Goal: Navigation & Orientation: Find specific page/section

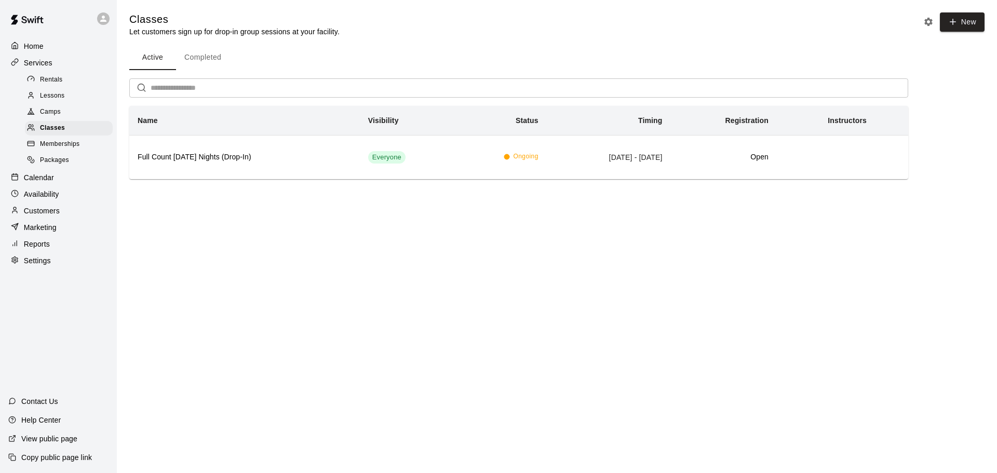
click at [35, 183] on p "Calendar" at bounding box center [39, 177] width 30 height 10
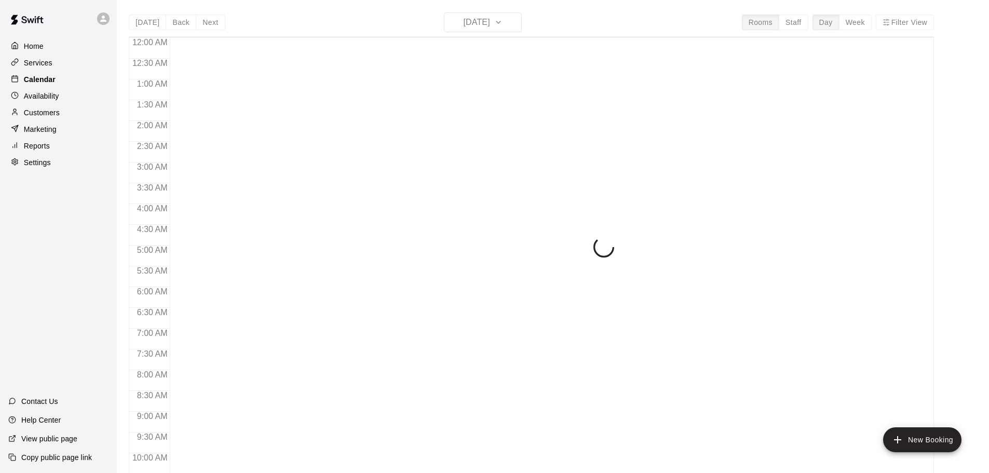
scroll to position [550, 0]
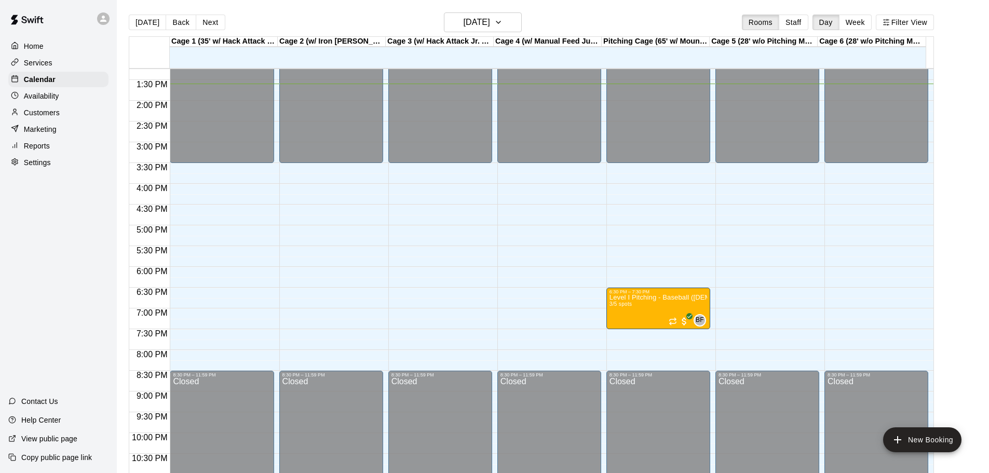
click at [43, 114] on p "Customers" at bounding box center [42, 112] width 36 height 10
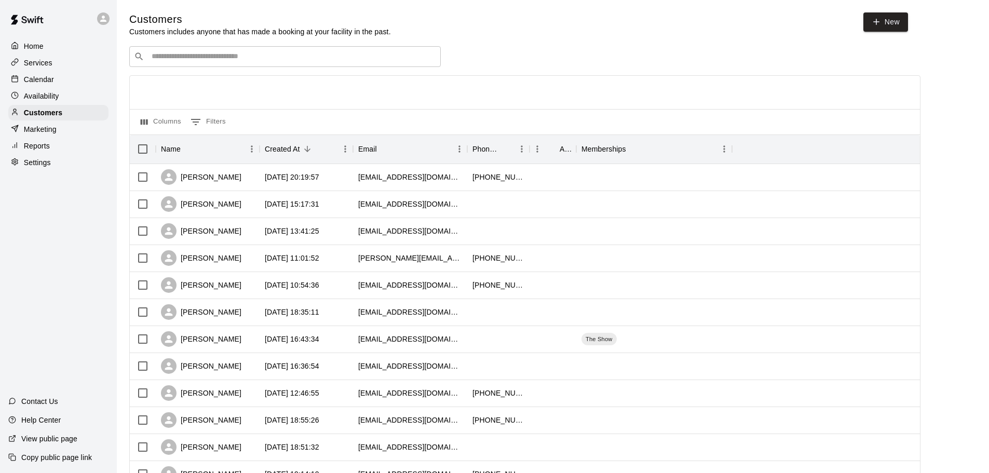
click at [31, 78] on p "Calendar" at bounding box center [39, 79] width 30 height 10
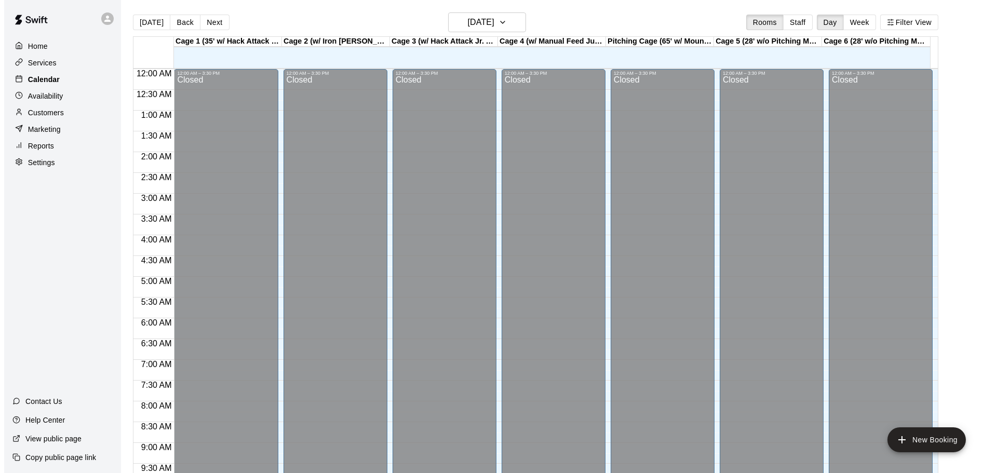
scroll to position [550, 0]
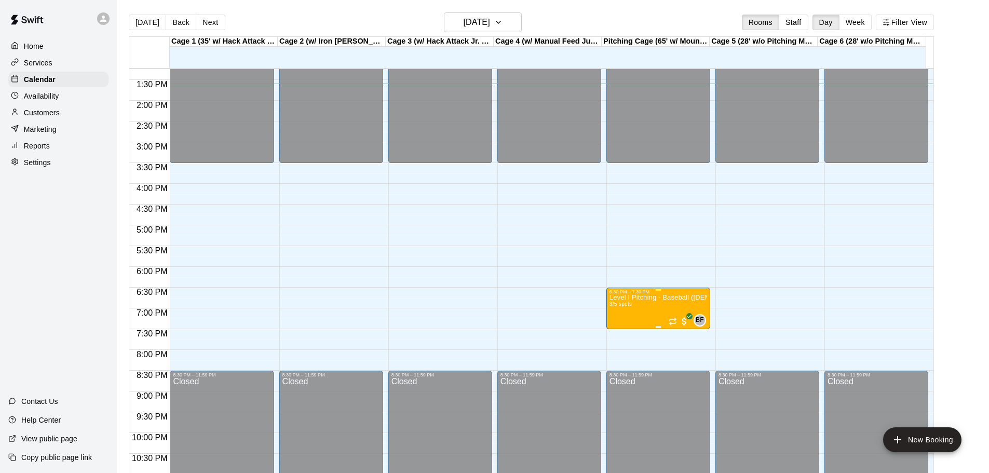
click at [619, 334] on img "edit" at bounding box center [619, 332] width 12 height 12
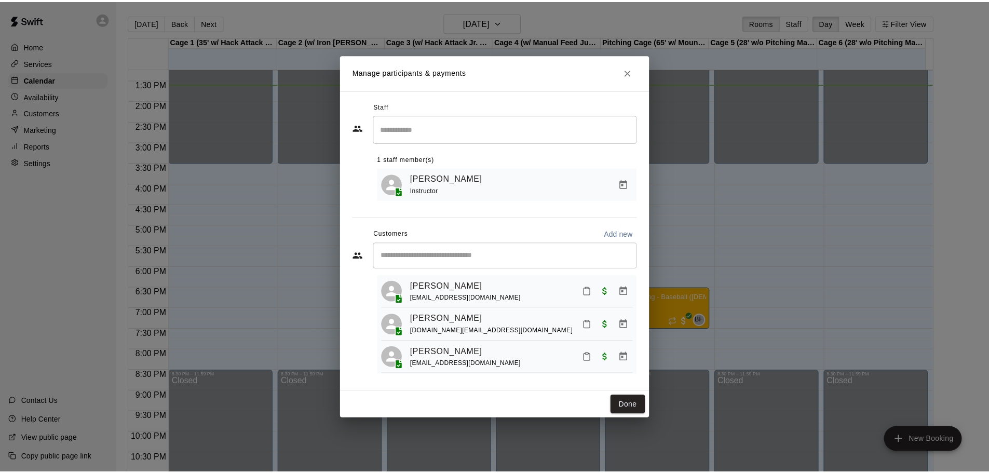
scroll to position [29, 0]
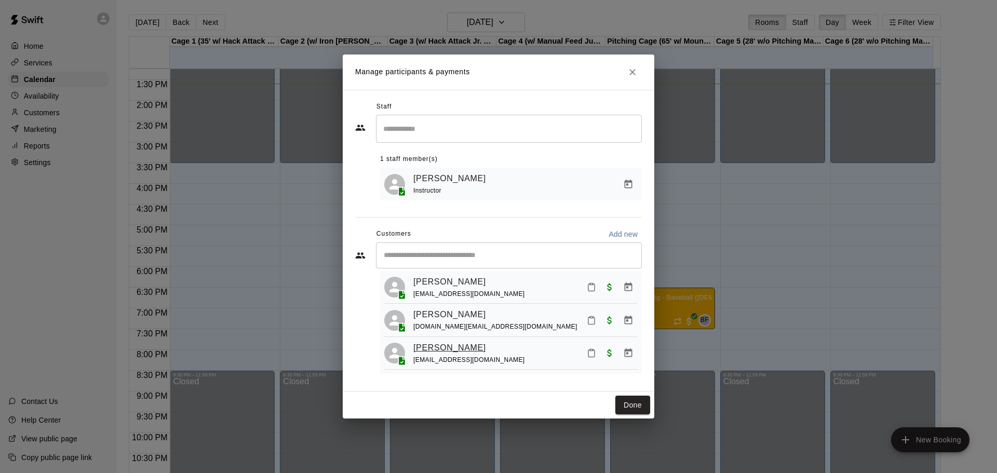
click at [463, 346] on link "[PERSON_NAME]" at bounding box center [449, 348] width 73 height 14
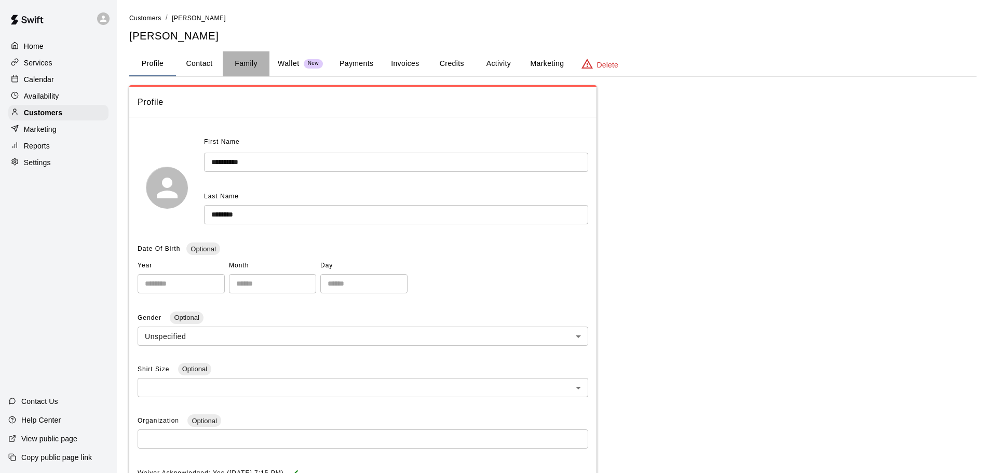
click at [240, 63] on button "Family" at bounding box center [246, 63] width 47 height 25
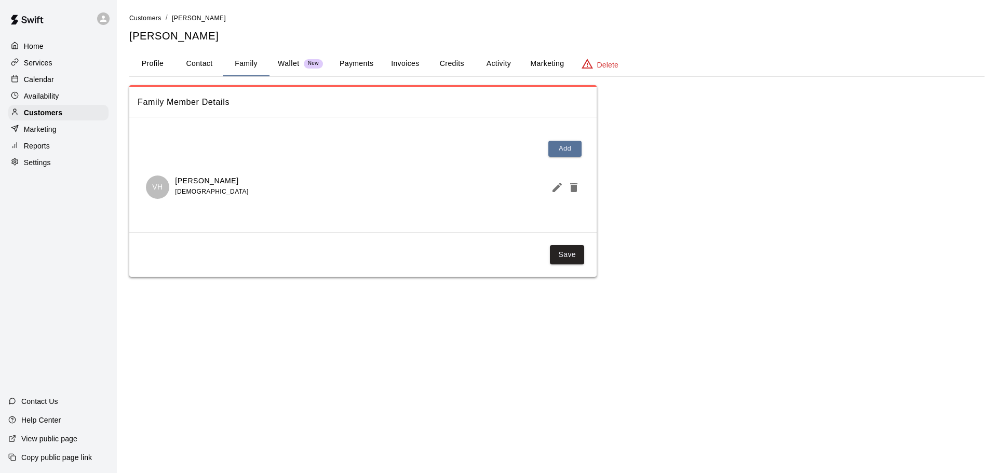
click at [204, 63] on button "Contact" at bounding box center [199, 63] width 47 height 25
select select "**"
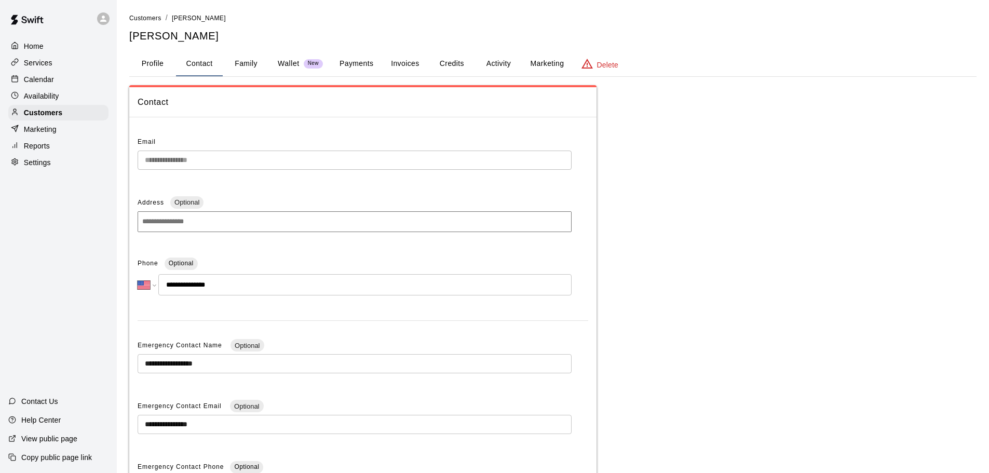
click at [151, 63] on button "Profile" at bounding box center [152, 63] width 47 height 25
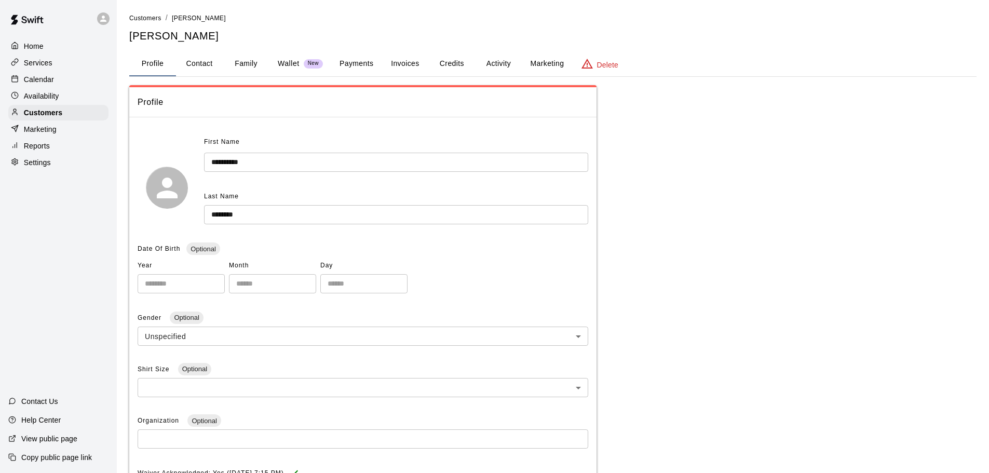
click at [499, 65] on button "Activity" at bounding box center [498, 63] width 47 height 25
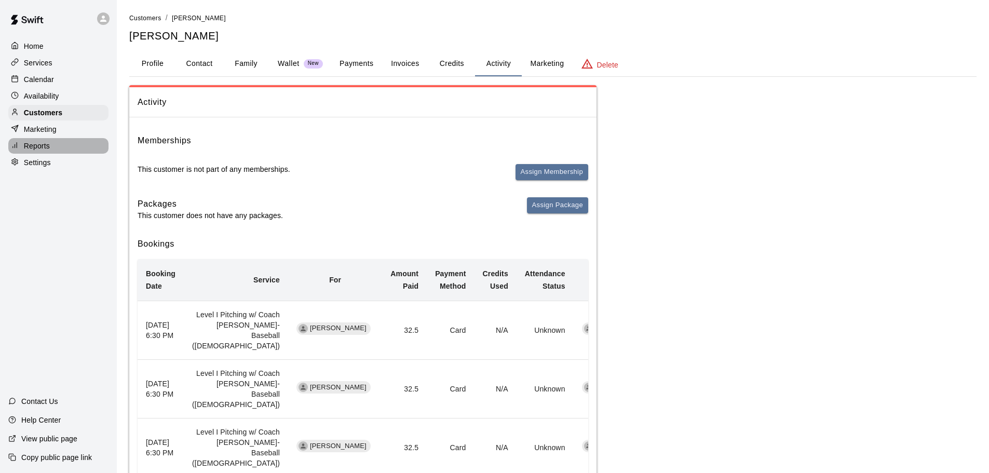
click at [36, 151] on p "Reports" at bounding box center [37, 146] width 26 height 10
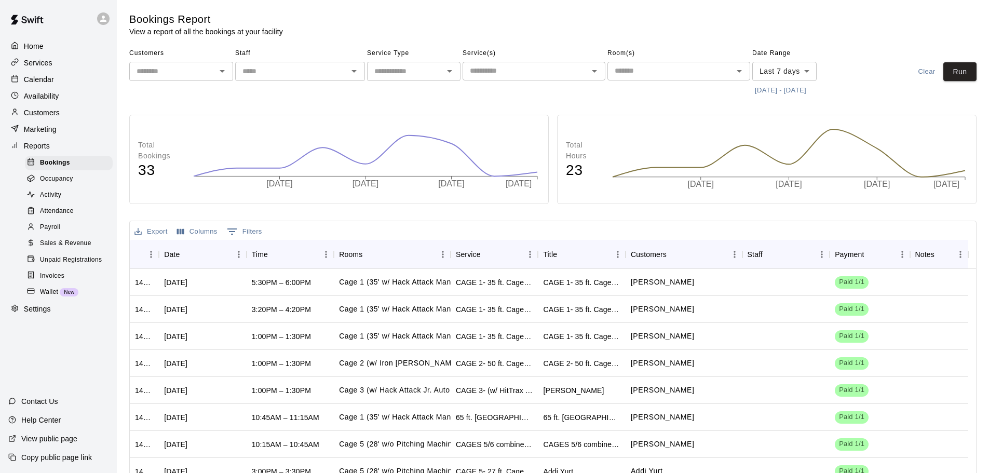
click at [797, 89] on button "[DATE] - [DATE]" at bounding box center [780, 91] width 57 height 16
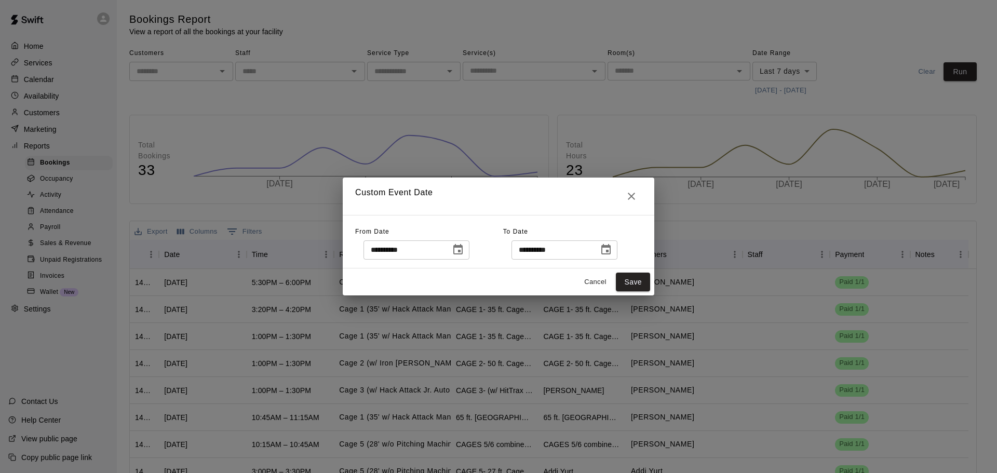
click at [464, 248] on icon "Choose date, selected date is Sep 8, 2025" at bounding box center [458, 250] width 12 height 12
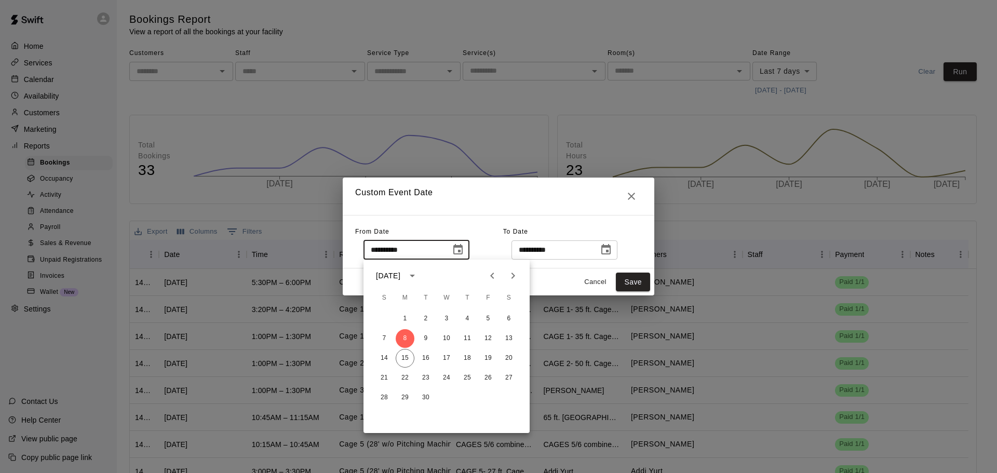
click at [498, 276] on icon "Previous month" at bounding box center [492, 276] width 12 height 12
click at [423, 340] on button "5" at bounding box center [425, 338] width 19 height 19
type input "**********"
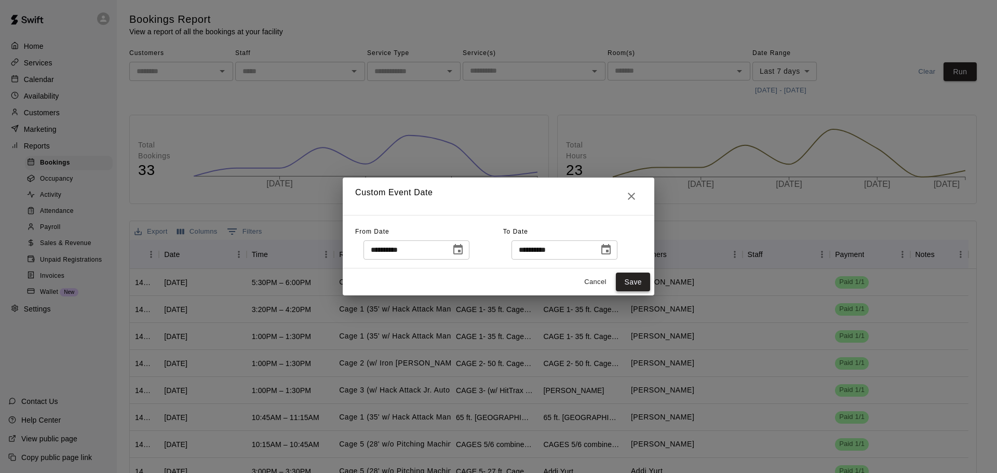
click at [637, 285] on button "Save" at bounding box center [633, 282] width 34 height 19
type input "******"
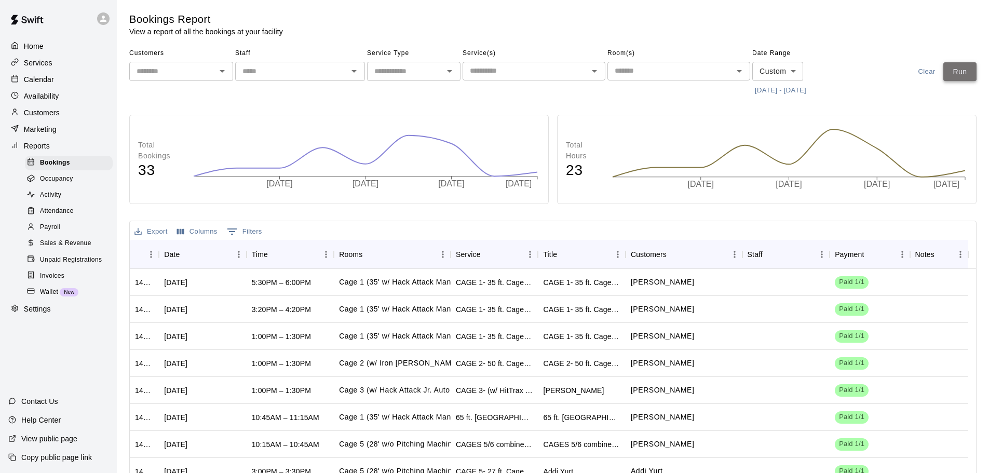
click at [961, 75] on button "Run" at bounding box center [960, 71] width 33 height 19
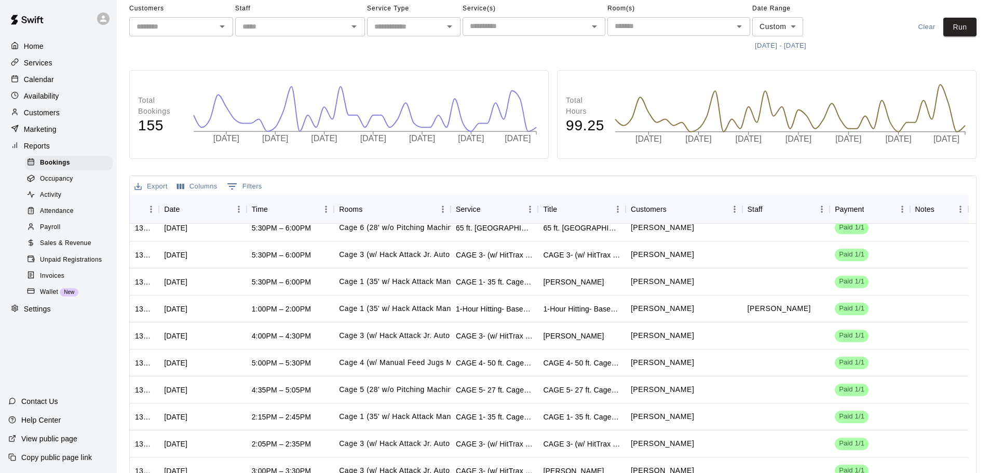
scroll to position [115, 0]
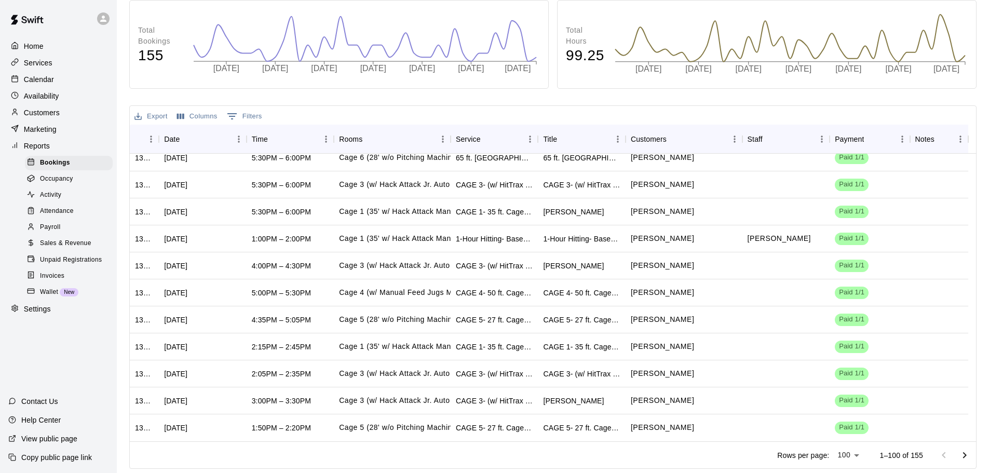
click at [962, 456] on icon "Go to next page" at bounding box center [965, 455] width 12 height 12
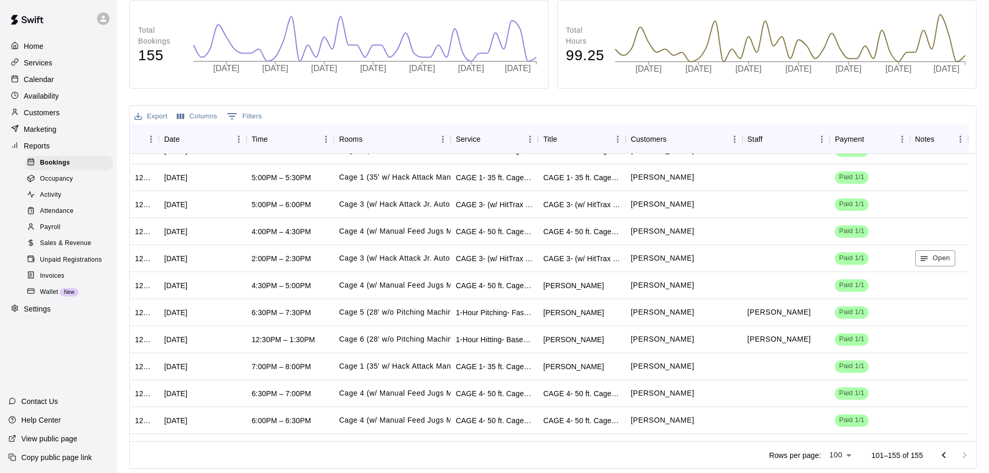
scroll to position [1197, 0]
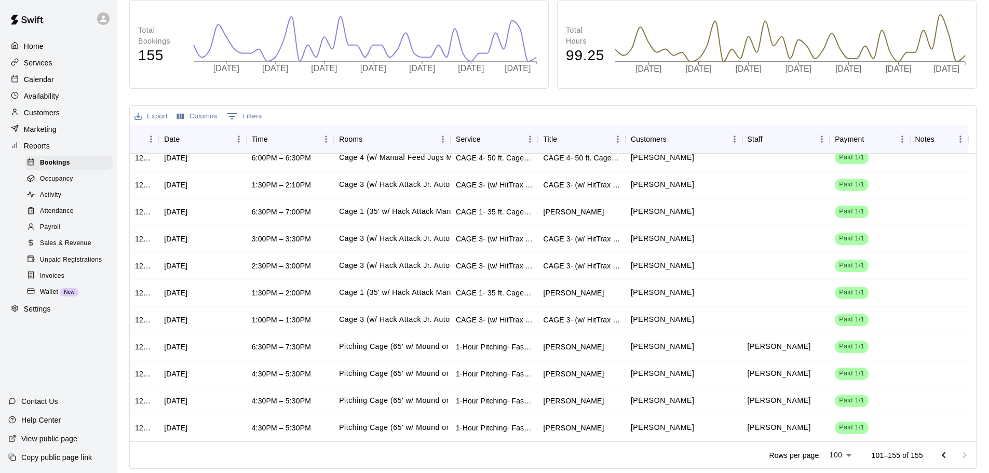
click at [155, 111] on button "Export" at bounding box center [151, 117] width 38 height 16
click at [167, 138] on li "Download as CSV" at bounding box center [172, 137] width 80 height 17
click at [32, 120] on div "Customers" at bounding box center [58, 113] width 100 height 16
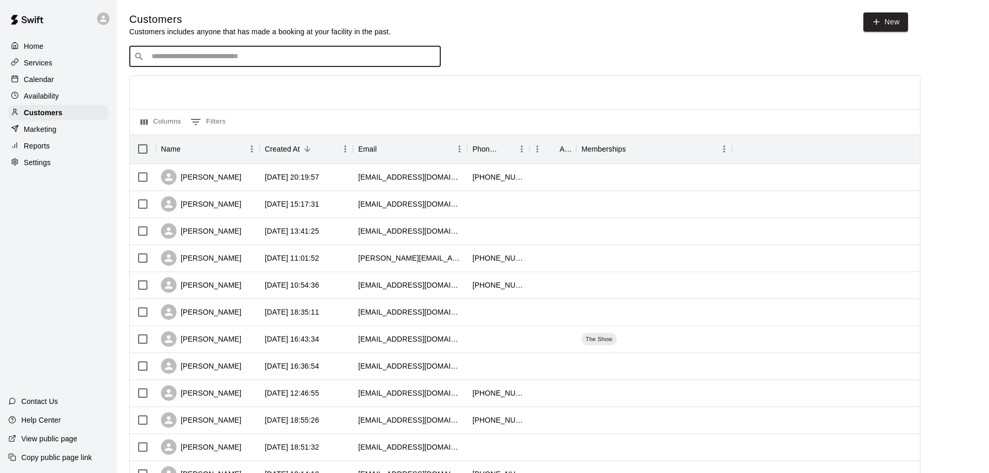
click at [194, 60] on input "Search customers by name or email" at bounding box center [293, 56] width 288 height 10
type input "****"
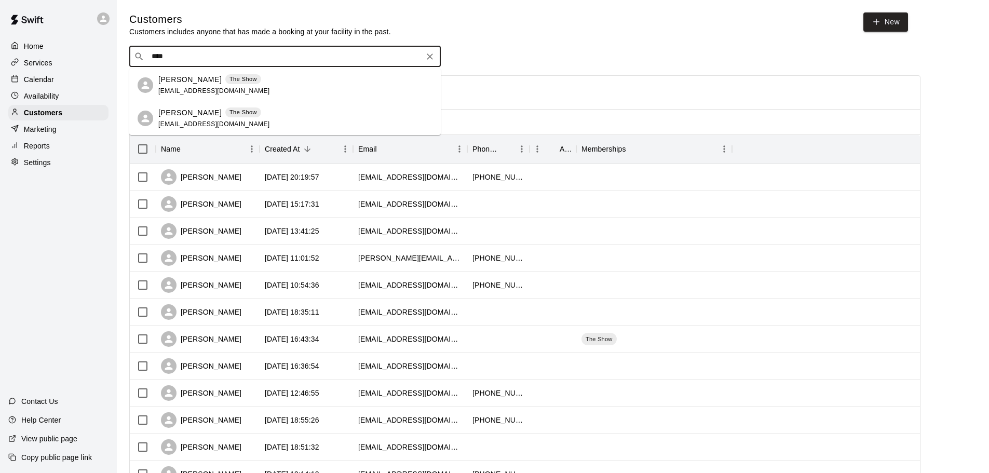
click at [181, 123] on span "[EMAIL_ADDRESS][DOMAIN_NAME]" at bounding box center [214, 123] width 112 height 7
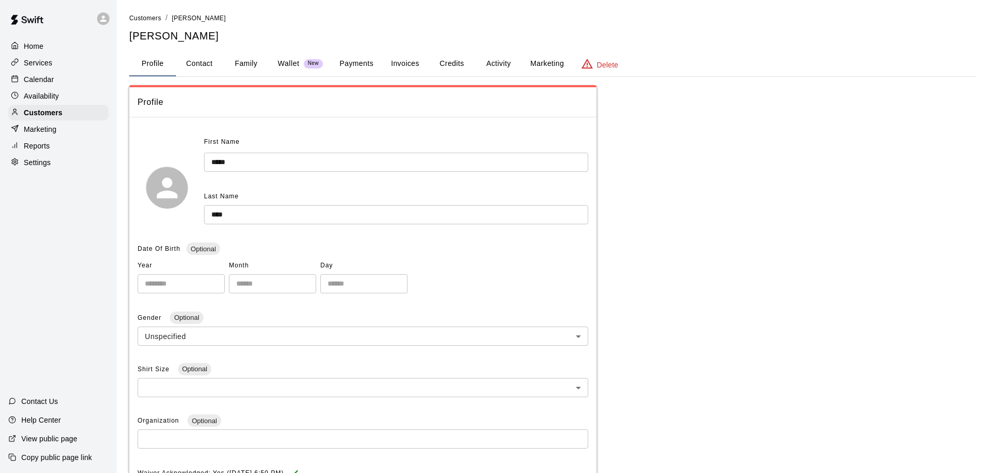
click at [500, 65] on button "Activity" at bounding box center [498, 63] width 47 height 25
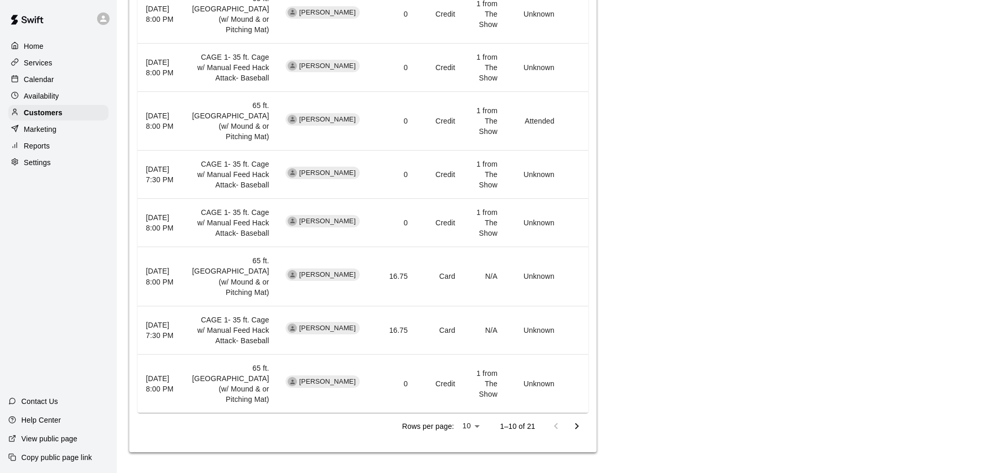
scroll to position [724, 0]
click at [580, 428] on icon "Go to next page" at bounding box center [577, 426] width 12 height 12
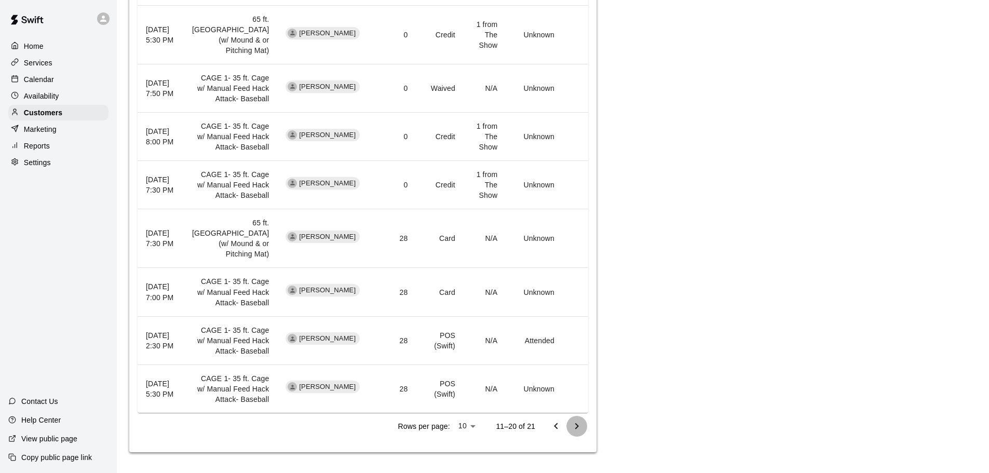
click at [580, 428] on icon "Go to next page" at bounding box center [577, 426] width 12 height 12
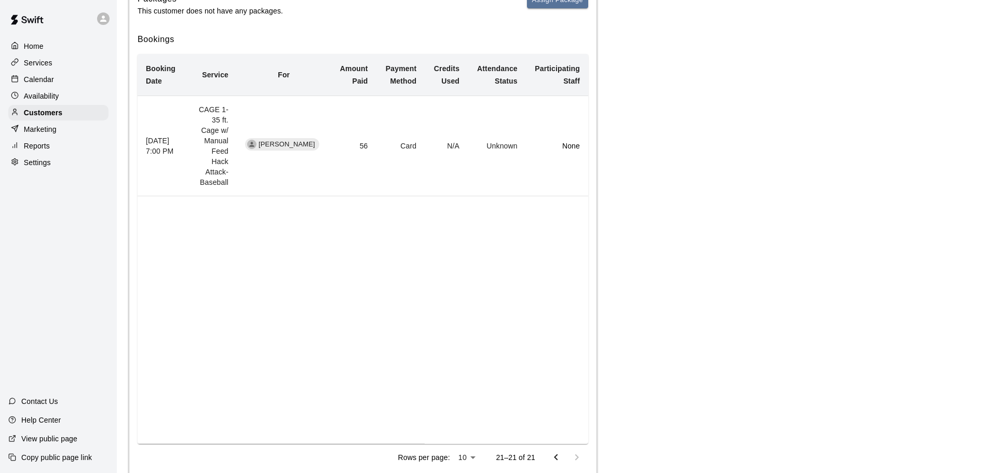
click at [556, 451] on icon "Go to previous page" at bounding box center [556, 457] width 12 height 12
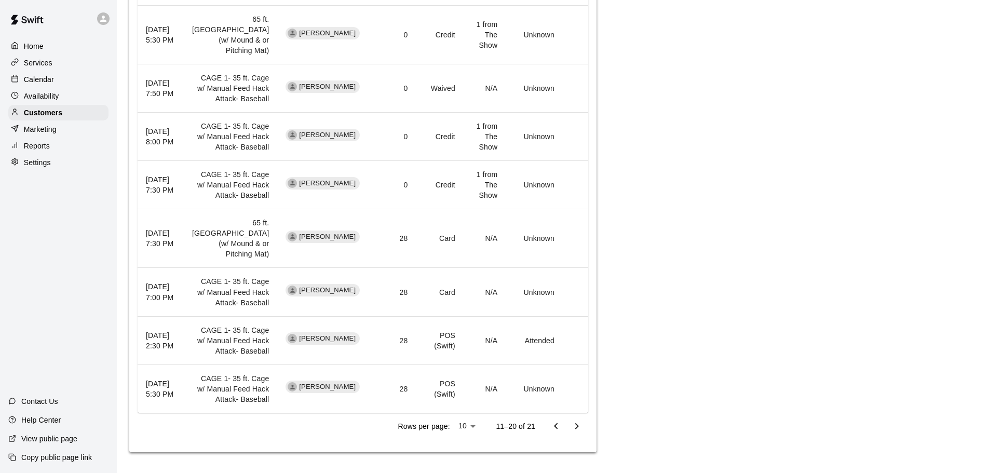
scroll to position [641, 0]
click at [577, 427] on icon "Go to next page" at bounding box center [577, 426] width 4 height 6
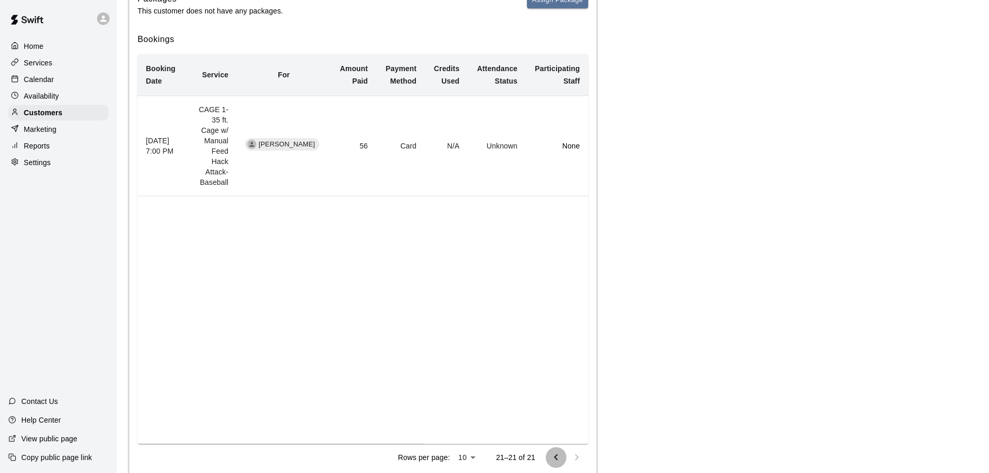
click at [554, 451] on icon "Go to previous page" at bounding box center [556, 457] width 12 height 12
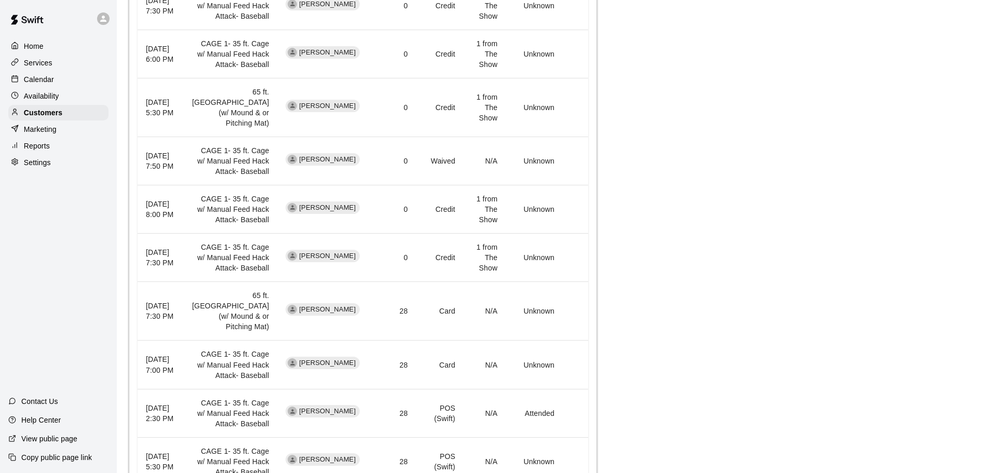
scroll to position [122, 0]
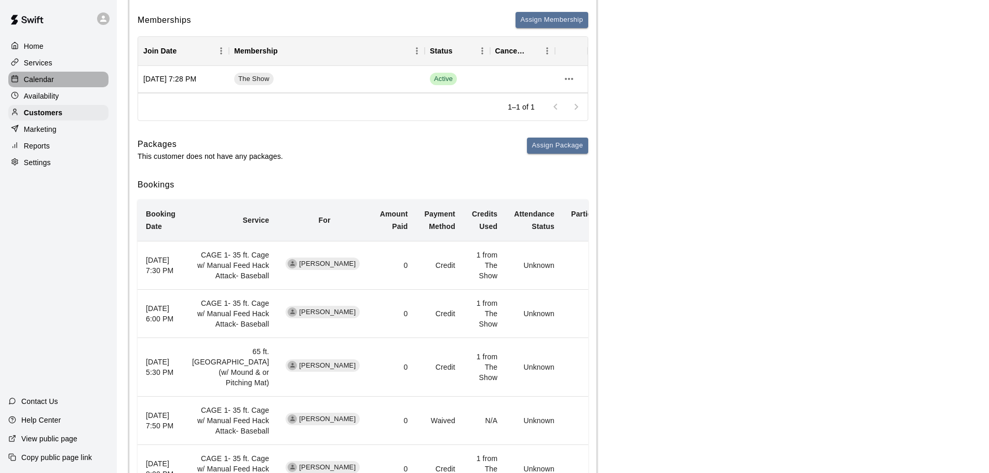
click at [40, 84] on p "Calendar" at bounding box center [39, 79] width 30 height 10
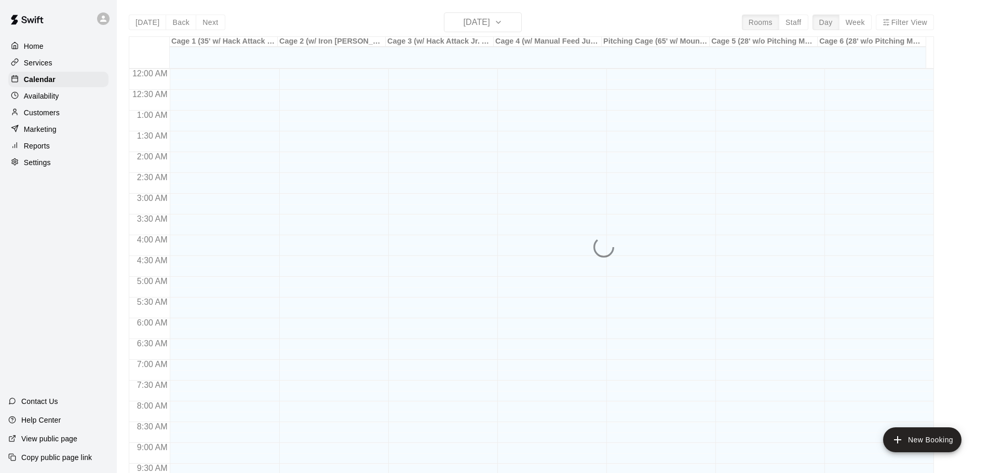
scroll to position [550, 0]
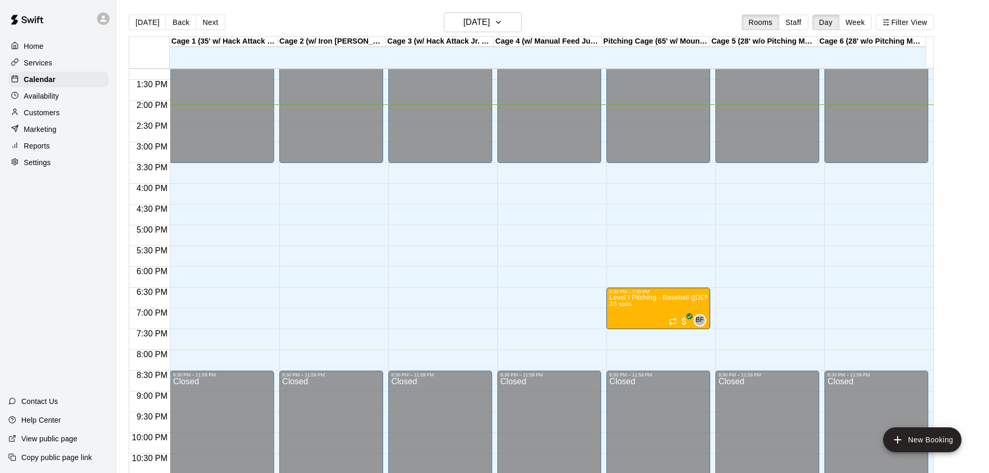
click at [856, 24] on button "Week" at bounding box center [855, 23] width 33 height 16
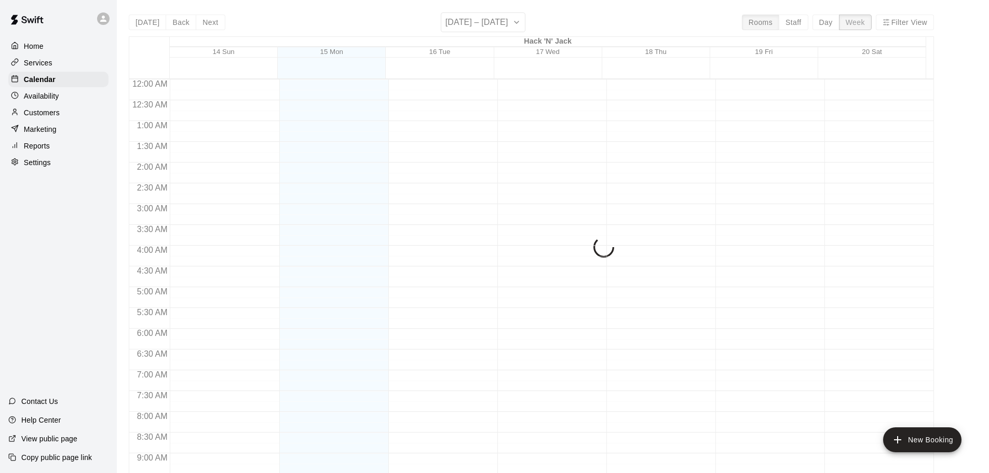
scroll to position [586, 0]
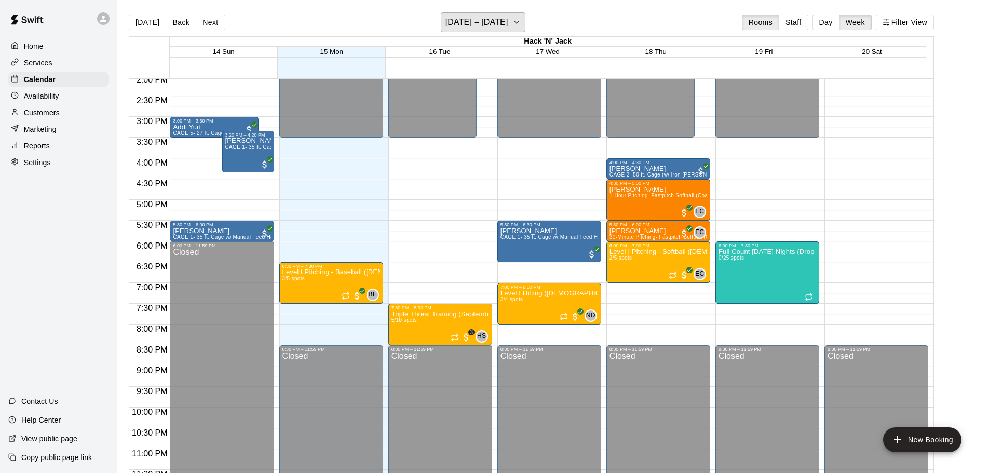
click at [526, 26] on button "[DATE] – [DATE]" at bounding box center [483, 22] width 85 height 20
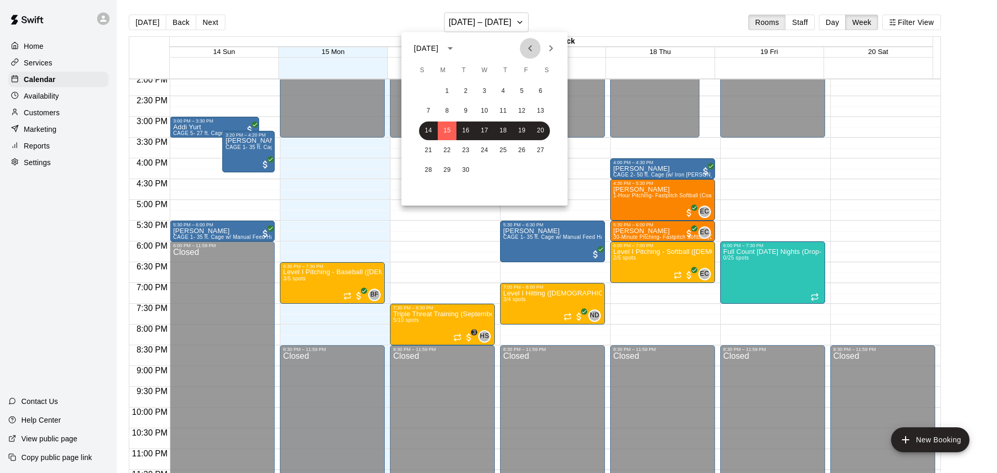
click at [531, 51] on icon "Previous month" at bounding box center [530, 48] width 4 height 6
click at [454, 113] on button "4" at bounding box center [447, 111] width 19 height 19
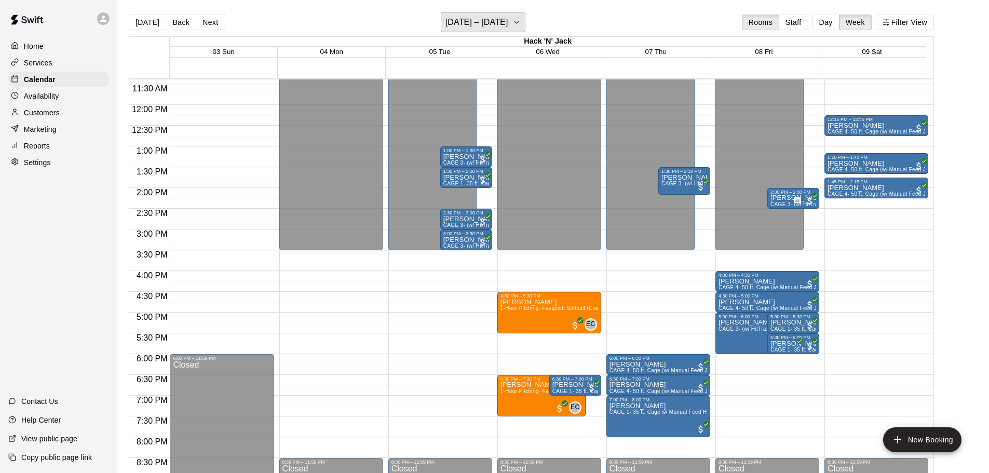
scroll to position [534, 0]
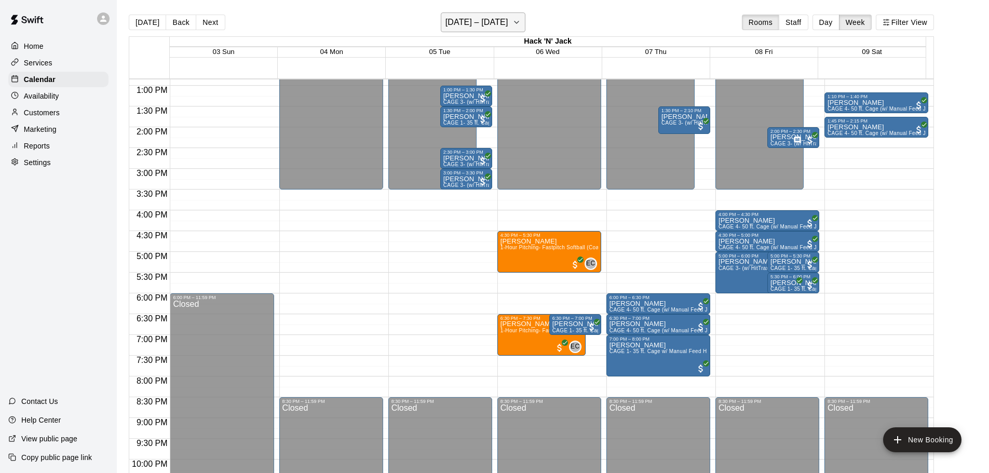
click at [518, 22] on icon "button" at bounding box center [517, 22] width 8 height 12
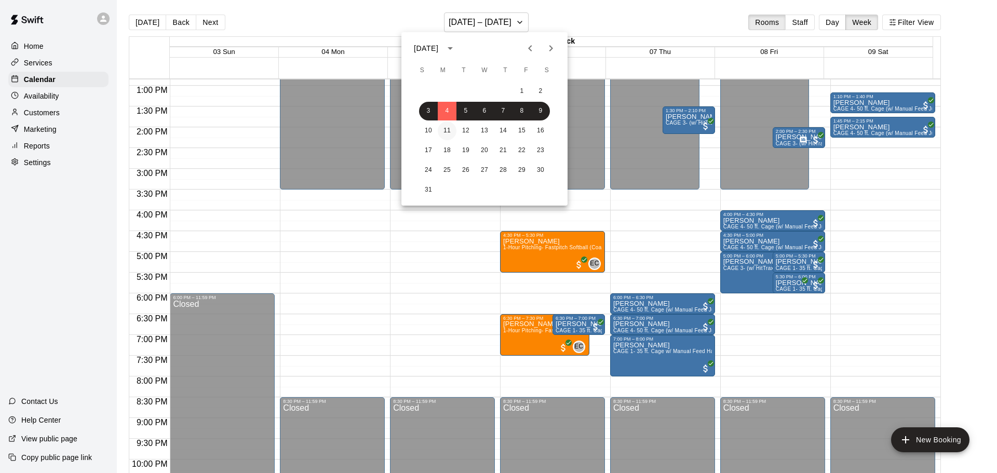
click at [450, 129] on button "11" at bounding box center [447, 131] width 19 height 19
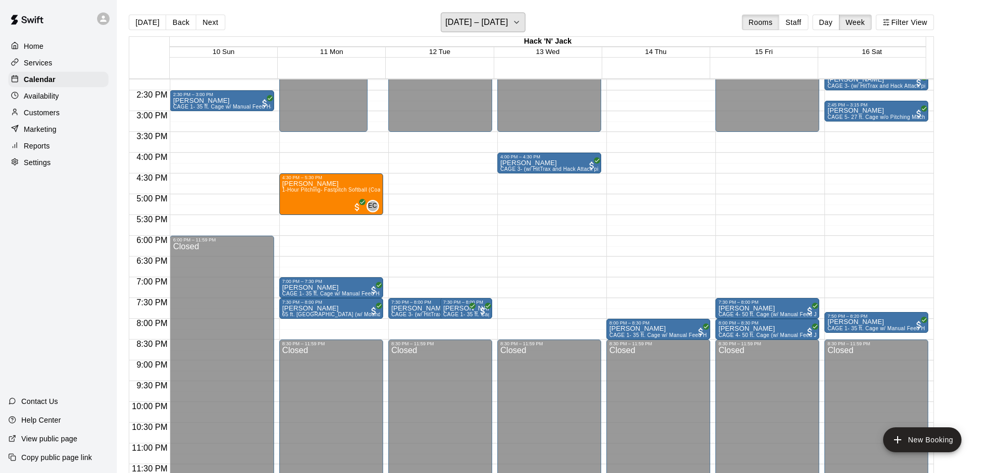
scroll to position [437, 0]
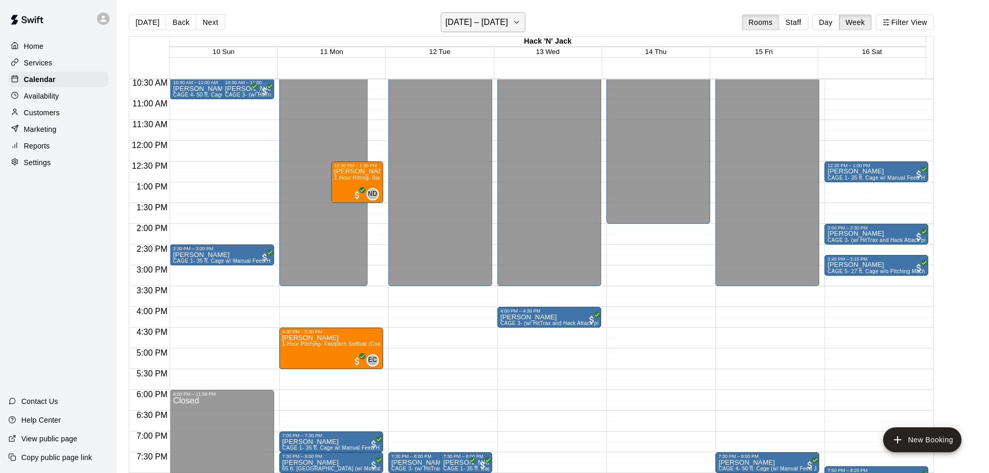
click at [517, 20] on icon "button" at bounding box center [517, 22] width 8 height 12
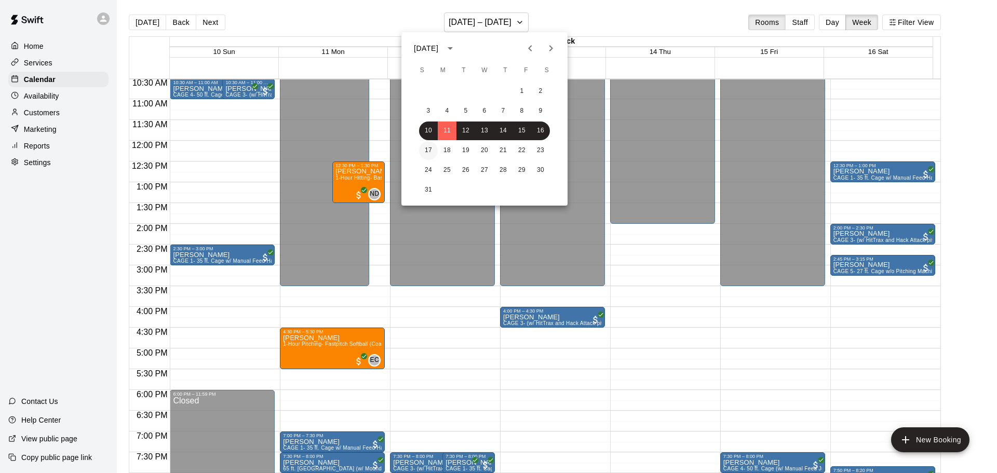
click at [430, 149] on button "17" at bounding box center [428, 150] width 19 height 19
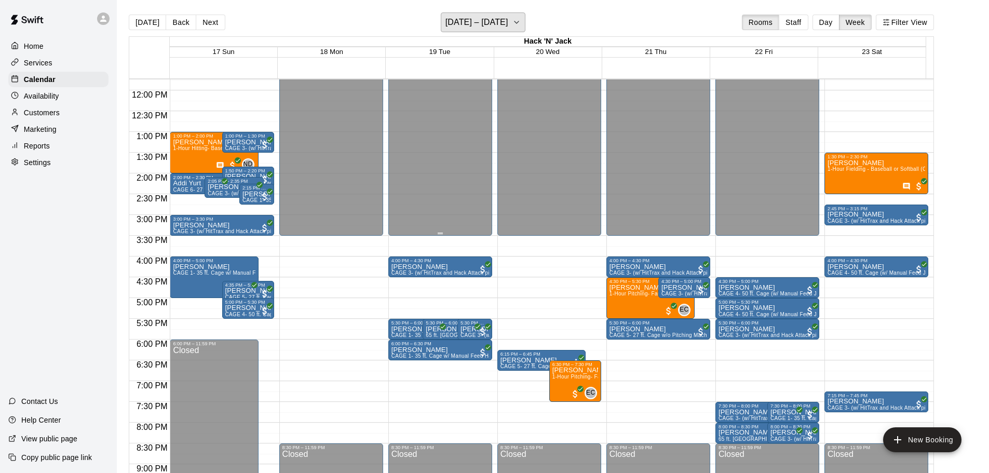
scroll to position [489, 0]
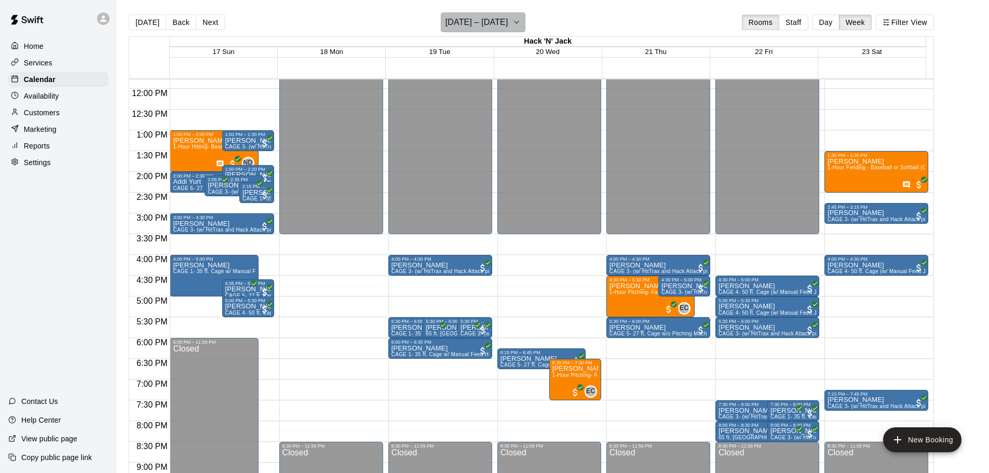
click at [515, 21] on icon "button" at bounding box center [517, 22] width 8 height 12
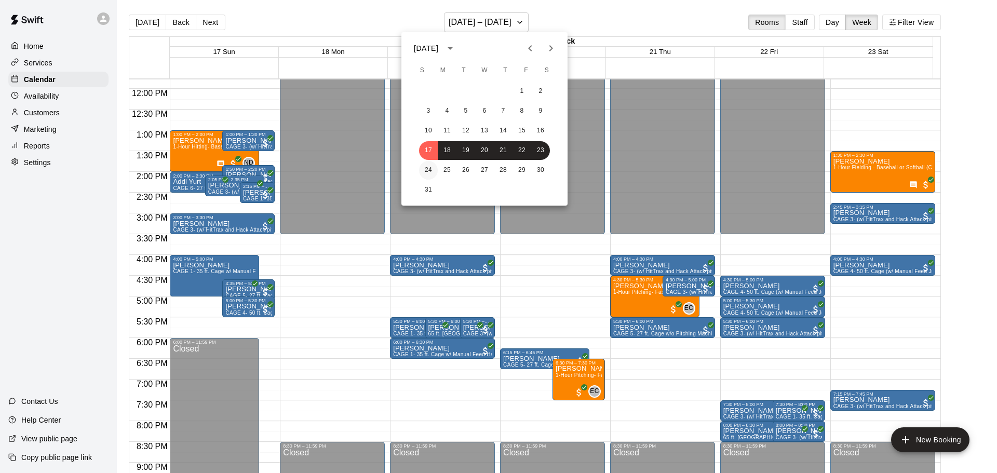
click at [431, 170] on button "24" at bounding box center [428, 170] width 19 height 19
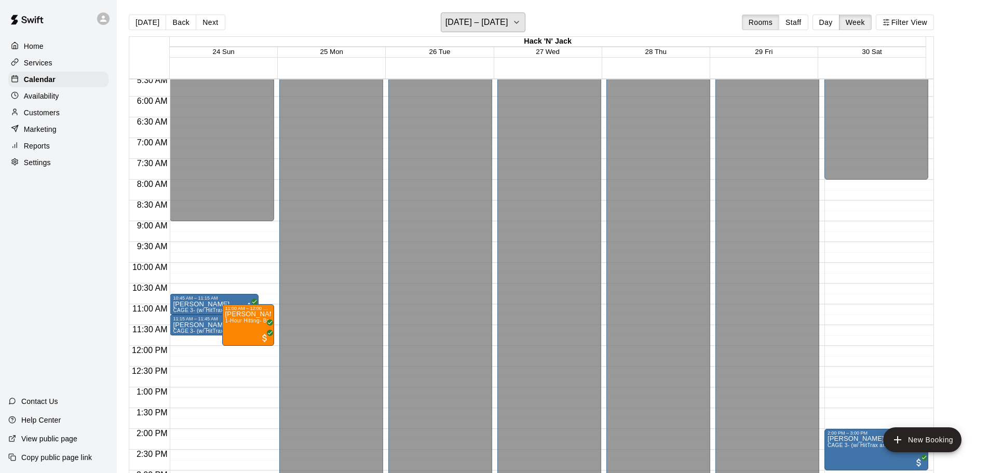
scroll to position [437, 0]
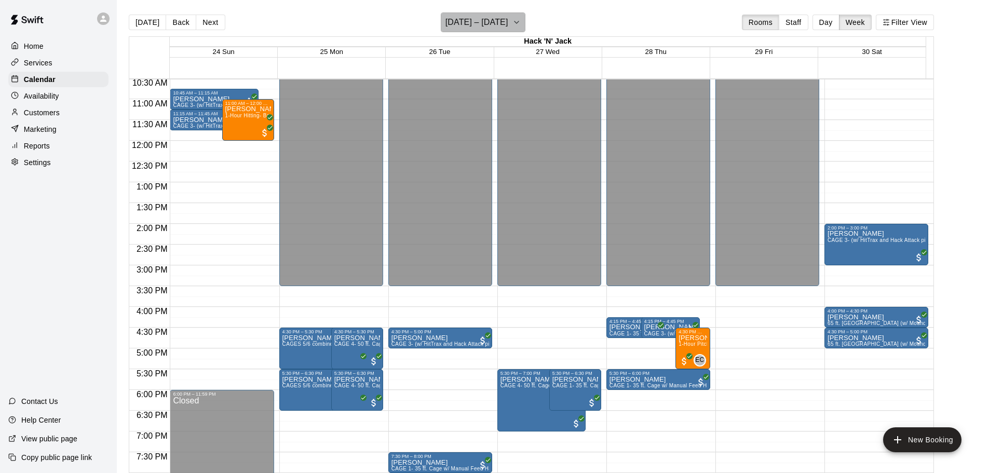
click at [515, 21] on icon "button" at bounding box center [517, 22] width 8 height 12
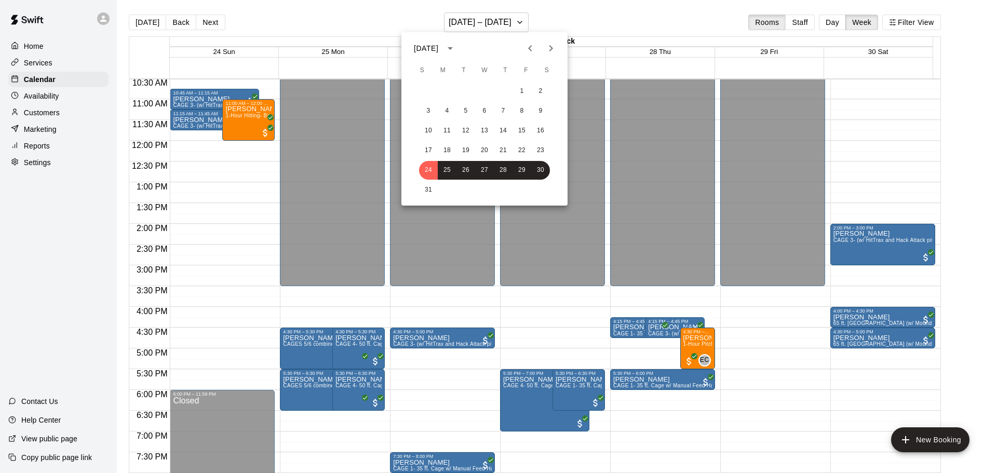
click at [551, 48] on icon "Next month" at bounding box center [551, 48] width 4 height 6
click at [447, 92] on button "1" at bounding box center [447, 91] width 19 height 19
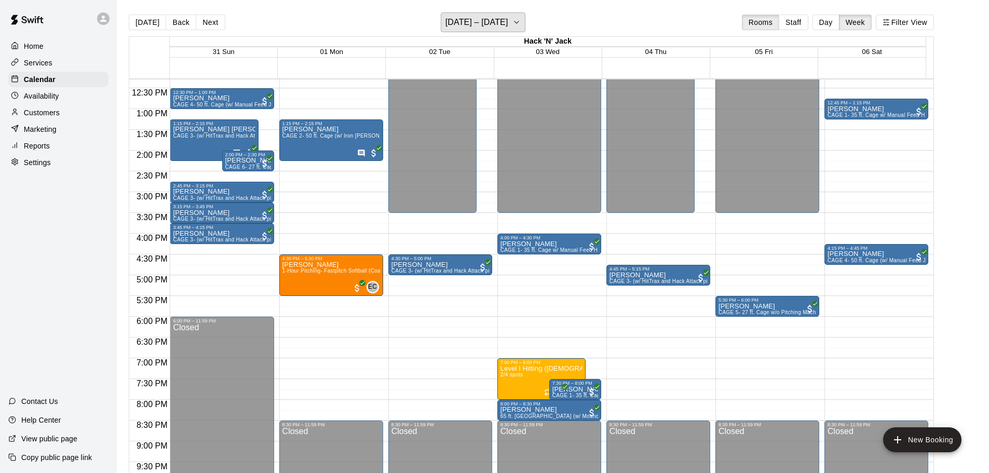
scroll to position [541, 0]
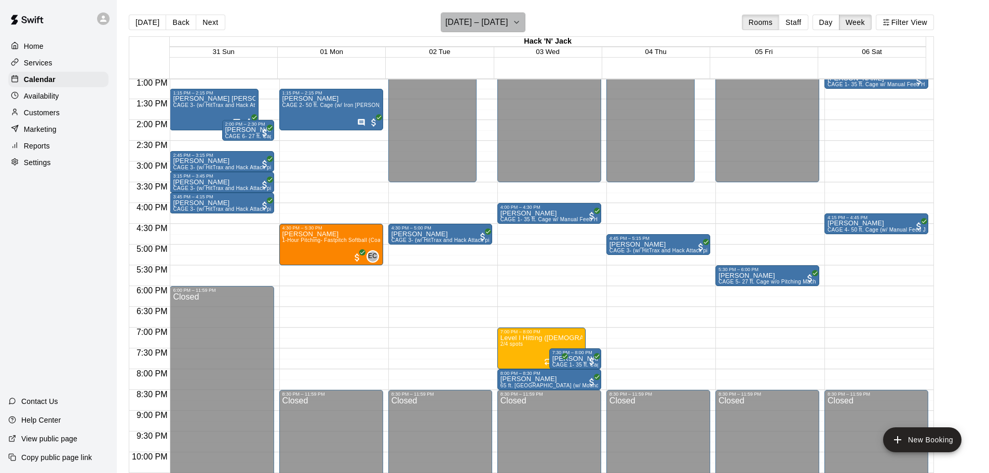
click at [521, 24] on icon "button" at bounding box center [517, 22] width 8 height 12
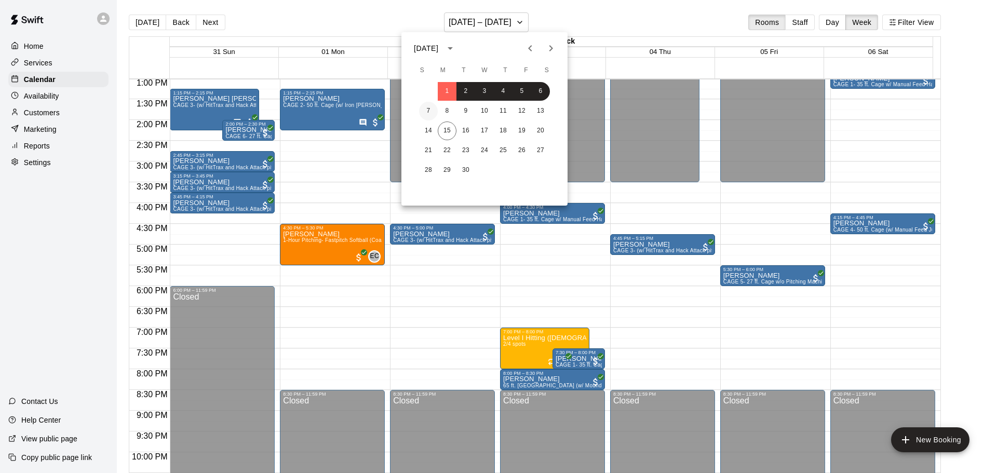
click at [427, 112] on button "7" at bounding box center [428, 111] width 19 height 19
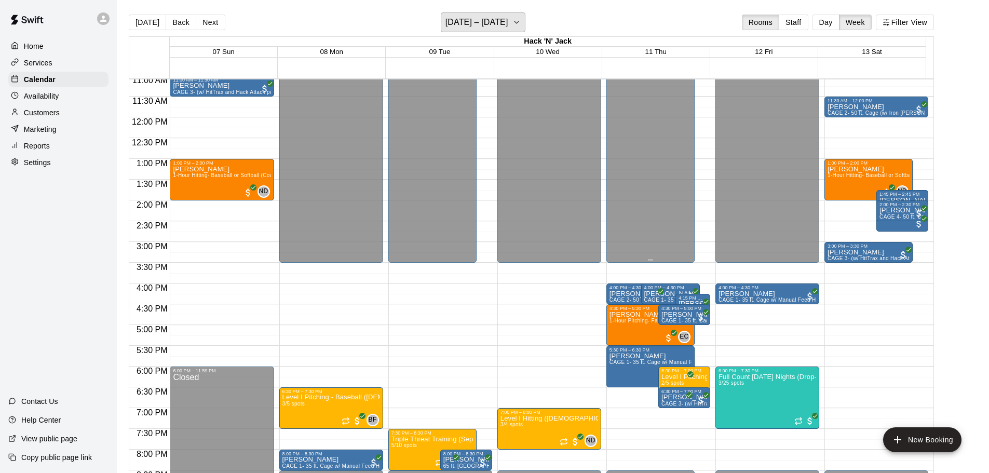
scroll to position [489, 0]
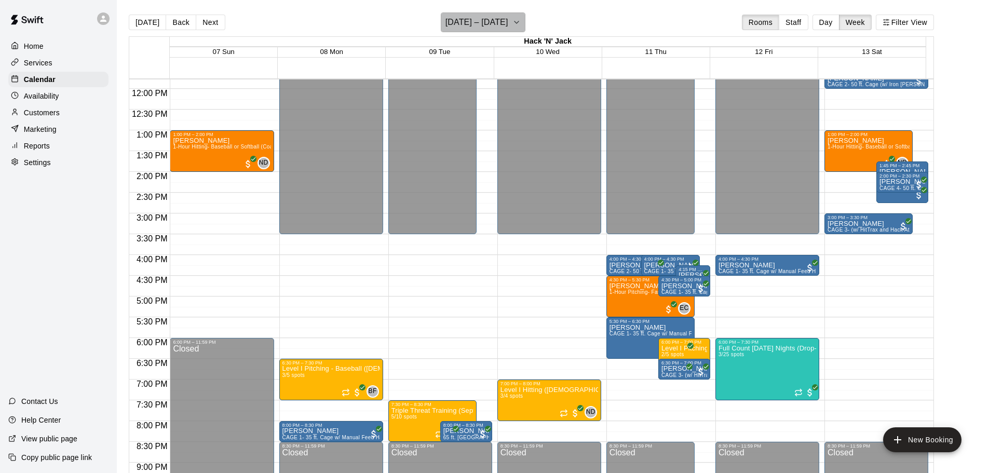
click at [521, 23] on icon "button" at bounding box center [517, 22] width 8 height 12
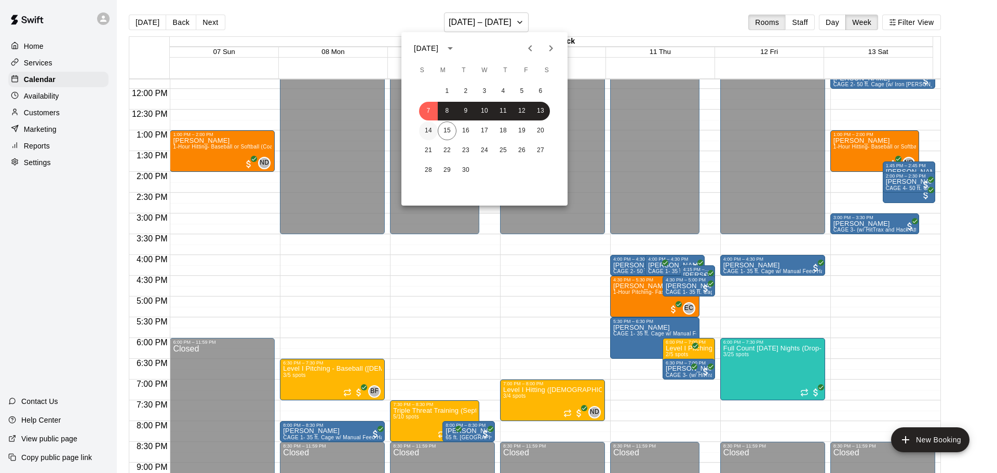
click at [426, 133] on button "14" at bounding box center [428, 131] width 19 height 19
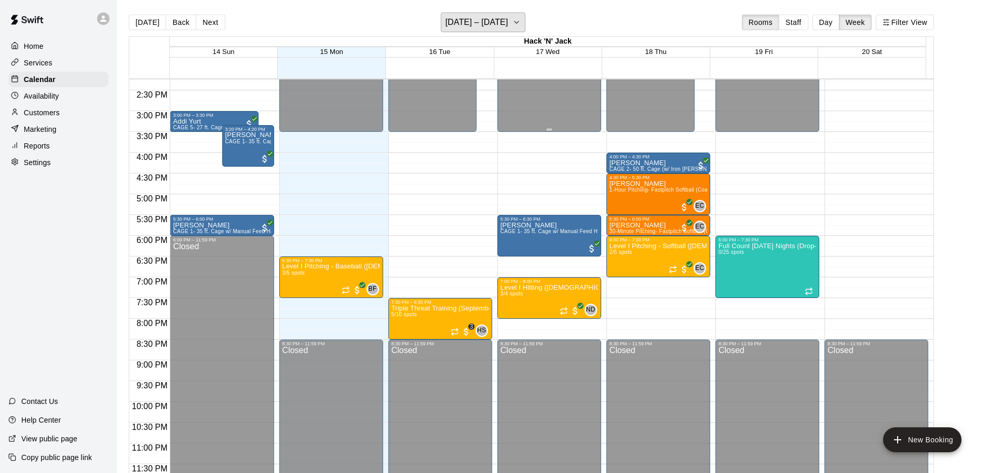
scroll to position [385, 0]
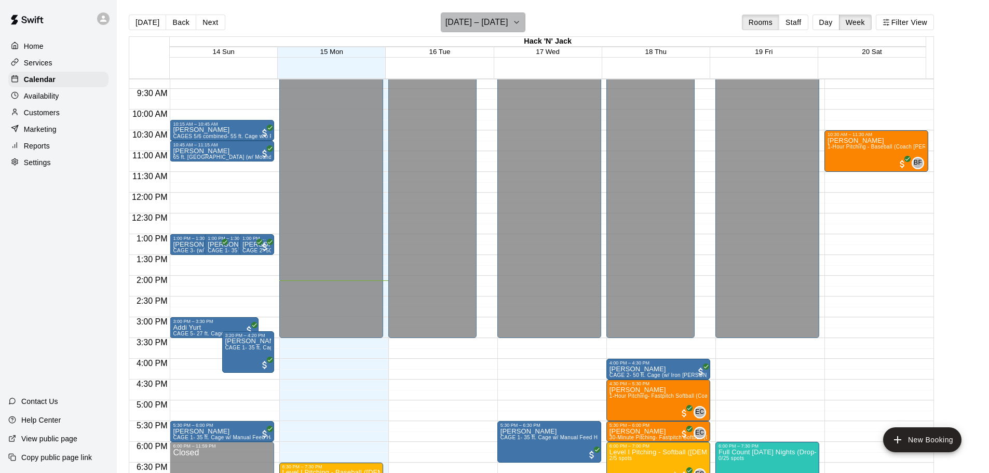
click at [521, 23] on icon "button" at bounding box center [517, 22] width 8 height 12
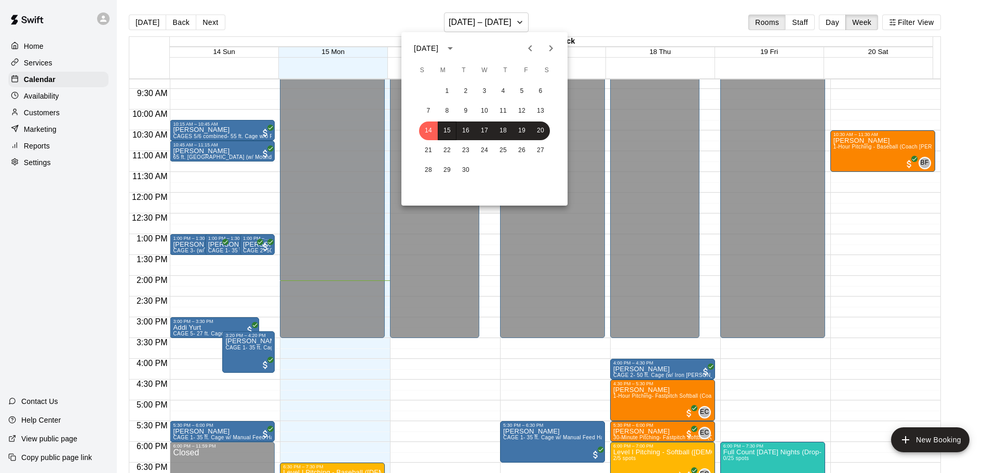
click at [531, 52] on icon "Previous month" at bounding box center [530, 48] width 12 height 12
click at [547, 51] on icon "Next month" at bounding box center [551, 48] width 12 height 12
click at [467, 112] on button "5" at bounding box center [465, 111] width 19 height 19
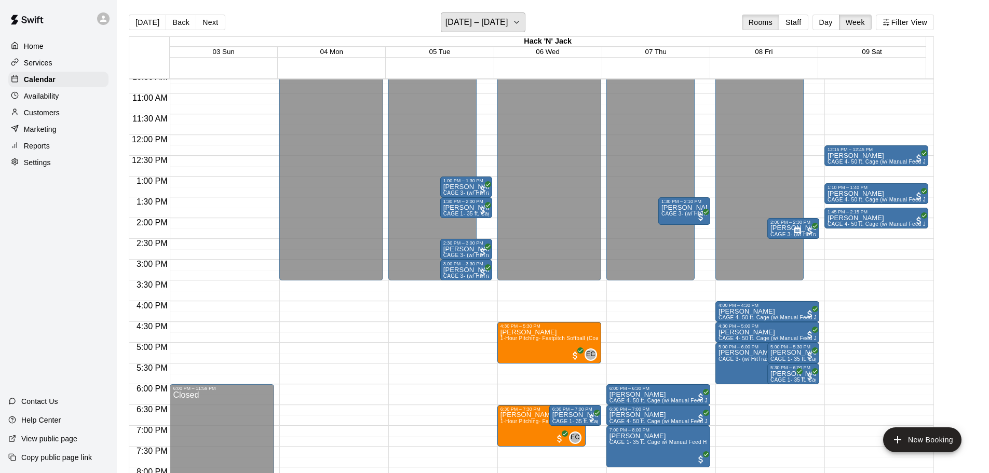
scroll to position [437, 0]
